Goal: Use online tool/utility: Utilize a website feature to perform a specific function

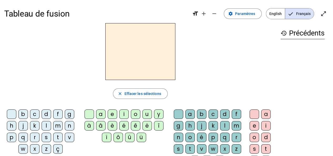
click at [21, 115] on div "b" at bounding box center [22, 113] width 9 height 9
click at [132, 110] on div "o" at bounding box center [135, 113] width 9 height 9
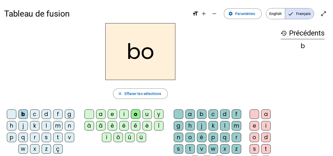
click at [220, 124] on div "l" at bounding box center [224, 125] width 9 height 9
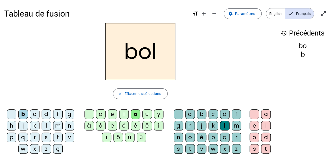
click at [126, 53] on h2 "bol" at bounding box center [140, 51] width 70 height 57
click at [130, 93] on span "Effacer les sélections" at bounding box center [142, 93] width 37 height 6
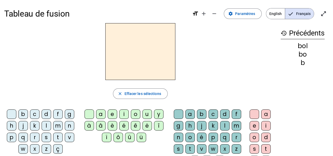
click at [46, 133] on div "s" at bounding box center [46, 137] width 9 height 9
click at [133, 113] on div "o" at bounding box center [135, 113] width 9 height 9
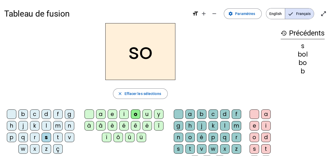
click at [221, 124] on div "l" at bounding box center [224, 125] width 9 height 9
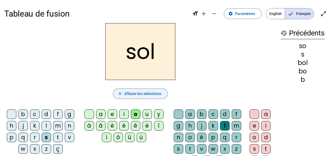
click at [125, 93] on span "Effacer les sélections" at bounding box center [142, 93] width 37 height 6
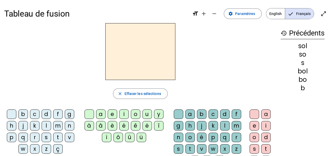
click at [43, 136] on div "s" at bounding box center [46, 137] width 9 height 9
click at [124, 114] on div "i" at bounding box center [123, 113] width 9 height 9
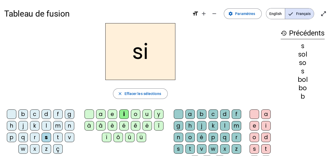
click at [222, 125] on div "l" at bounding box center [224, 125] width 9 height 9
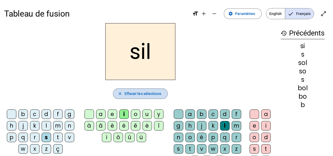
click at [126, 93] on span "Effacer les sélections" at bounding box center [142, 93] width 37 height 6
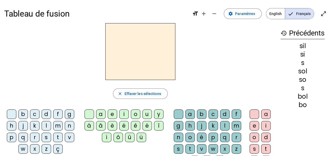
click at [45, 133] on div "s" at bounding box center [46, 137] width 9 height 9
click at [120, 110] on div "i" at bounding box center [123, 113] width 9 height 9
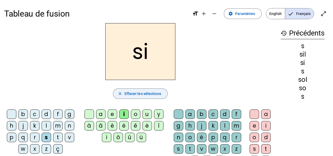
click at [125, 93] on button "close Effacer les sélections" at bounding box center [140, 93] width 54 height 11
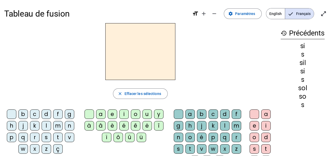
click at [66, 125] on div "n" at bounding box center [69, 125] width 9 height 9
click at [121, 112] on div "i" at bounding box center [123, 113] width 9 height 9
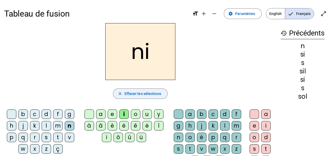
click at [124, 92] on span "Effacer les sélections" at bounding box center [142, 93] width 37 height 6
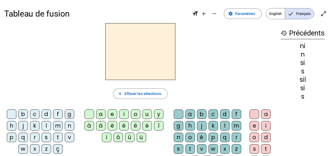
click at [67, 123] on div "n" at bounding box center [69, 125] width 9 height 9
click at [109, 112] on div "e" at bounding box center [112, 113] width 9 height 9
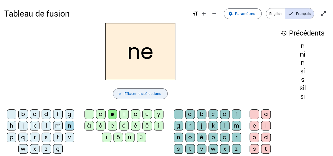
click at [120, 91] on mat-icon "close" at bounding box center [119, 93] width 5 height 5
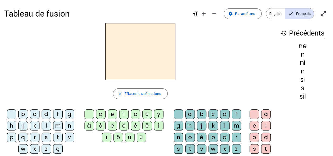
click at [46, 124] on div "l" at bounding box center [46, 125] width 9 height 9
click at [110, 112] on div "e" at bounding box center [112, 113] width 9 height 9
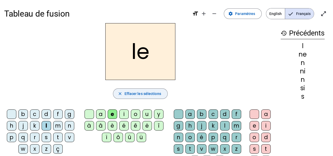
click at [125, 92] on button "close Effacer les sélections" at bounding box center [140, 93] width 54 height 11
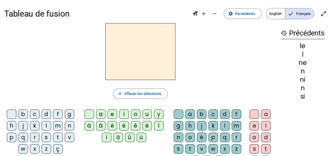
click at [43, 124] on div "l" at bounding box center [46, 125] width 9 height 9
click at [97, 111] on div "a" at bounding box center [100, 113] width 9 height 9
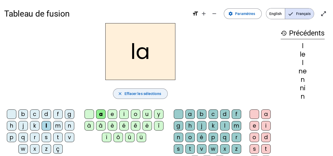
click at [124, 94] on span "button" at bounding box center [140, 93] width 54 height 13
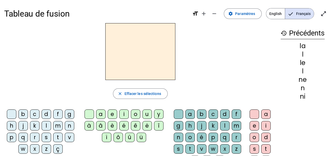
click at [68, 137] on div "v" at bounding box center [69, 137] width 9 height 9
click at [96, 112] on letter-bubble at bounding box center [90, 115] width 12 height 12
click at [99, 116] on div "a" at bounding box center [100, 113] width 9 height 9
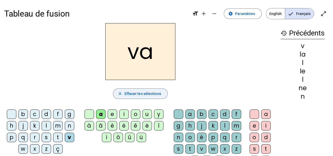
click at [127, 92] on span "Effacer les sélections" at bounding box center [142, 93] width 37 height 6
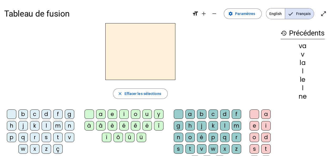
click at [55, 135] on div "t" at bounding box center [57, 137] width 9 height 9
click at [100, 112] on div "a" at bounding box center [100, 113] width 9 height 9
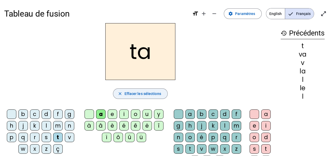
click at [123, 91] on span "button" at bounding box center [140, 93] width 54 height 13
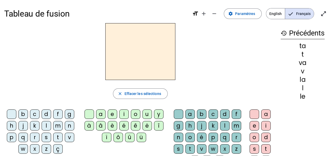
click at [56, 135] on div "t" at bounding box center [57, 137] width 9 height 9
click at [110, 112] on div "e" at bounding box center [112, 113] width 9 height 9
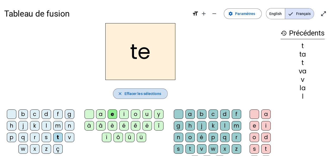
click at [126, 93] on span "Effacer les sélections" at bounding box center [142, 93] width 37 height 6
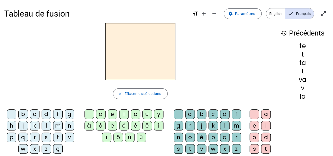
click at [45, 112] on div "d" at bounding box center [46, 113] width 9 height 9
click at [110, 113] on div "e" at bounding box center [112, 113] width 9 height 9
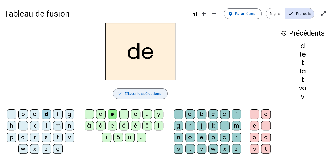
click at [129, 94] on span "Effacer les sélections" at bounding box center [142, 93] width 37 height 6
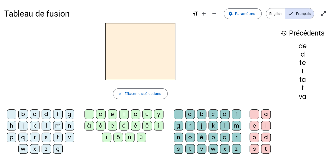
click at [55, 124] on div "m" at bounding box center [57, 125] width 9 height 9
click at [109, 112] on div "e" at bounding box center [112, 113] width 9 height 9
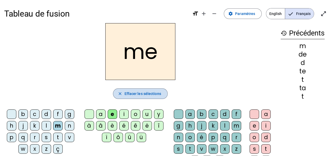
click at [124, 93] on span "Effacer les sélections" at bounding box center [142, 93] width 37 height 6
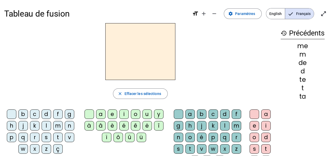
click at [56, 124] on div "m" at bounding box center [57, 125] width 9 height 9
click at [99, 113] on div "a" at bounding box center [100, 113] width 9 height 9
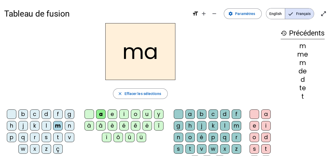
click at [220, 123] on div "l" at bounding box center [224, 125] width 9 height 9
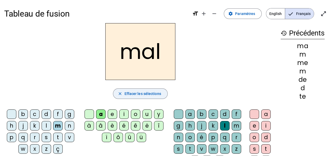
click at [126, 92] on span "Effacer les sélections" at bounding box center [142, 93] width 37 height 6
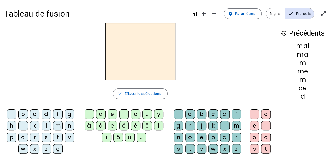
click at [21, 111] on div "b" at bounding box center [22, 113] width 9 height 9
click at [98, 113] on div "a" at bounding box center [100, 113] width 9 height 9
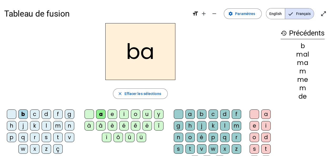
click at [223, 124] on div "l" at bounding box center [224, 125] width 9 height 9
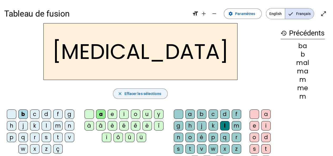
click at [124, 91] on span "button" at bounding box center [140, 93] width 54 height 13
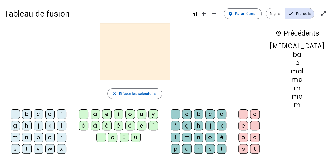
click at [22, 113] on div "b" at bounding box center [26, 113] width 9 height 9
click at [99, 112] on div "a" at bounding box center [94, 113] width 9 height 9
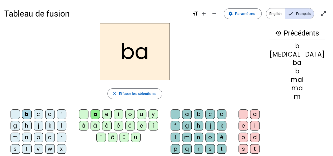
click at [212, 113] on div "c" at bounding box center [209, 113] width 9 height 9
